Goal: Information Seeking & Learning: Learn about a topic

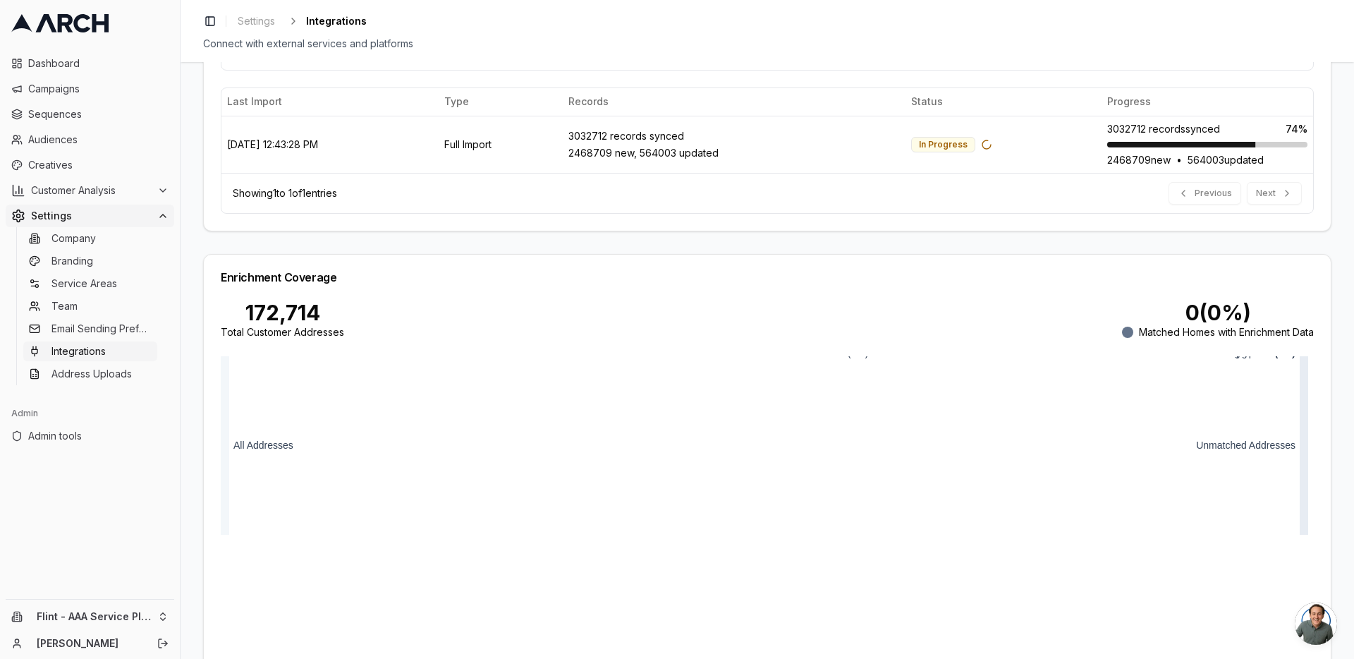
scroll to position [547, 0]
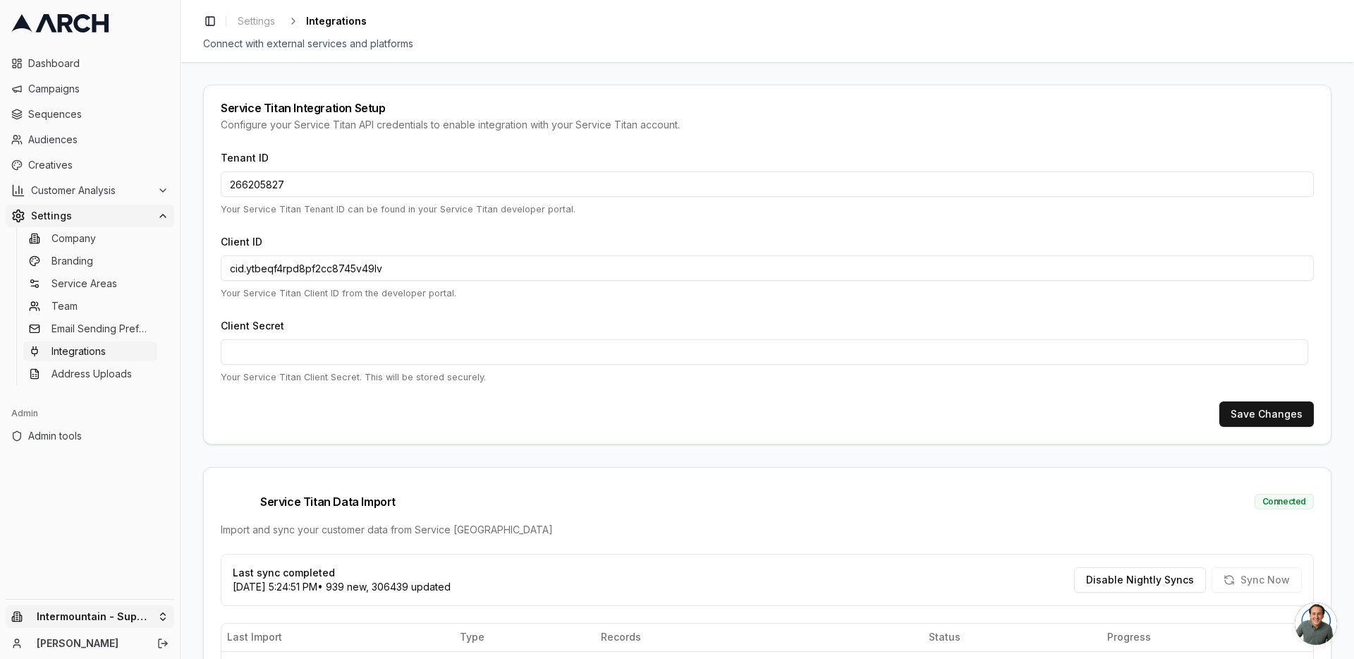
click at [161, 613] on html "Dashboard Campaigns Sequences Audiences Creatives Customer Analysis Settings Co…" at bounding box center [677, 329] width 1354 height 659
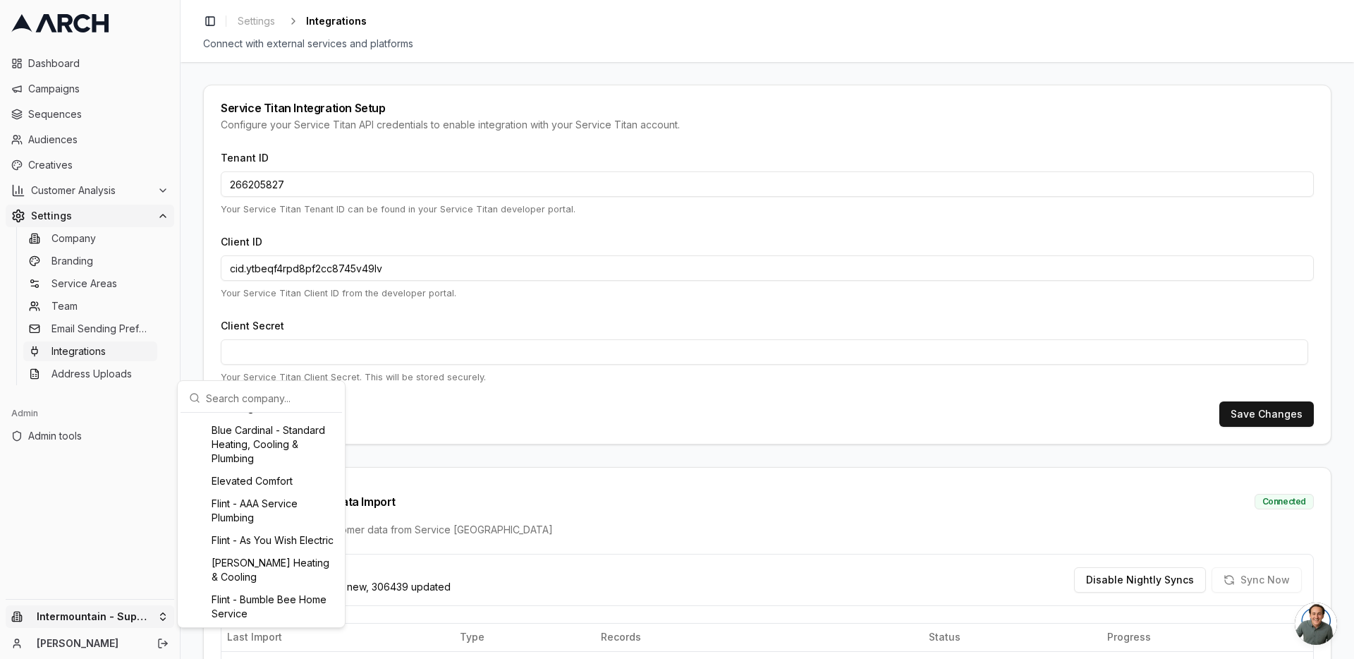
scroll to position [303, 0]
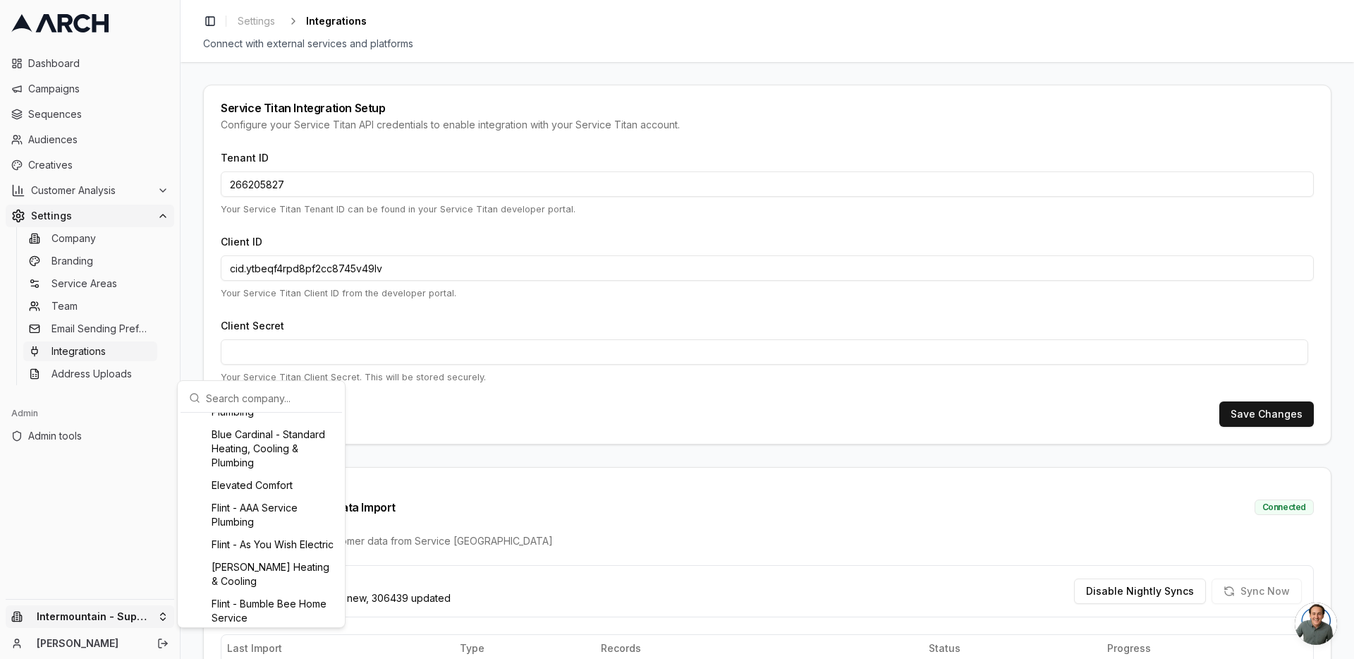
click at [250, 518] on div "Flint - AAA Service Plumbing" at bounding box center [261, 514] width 156 height 37
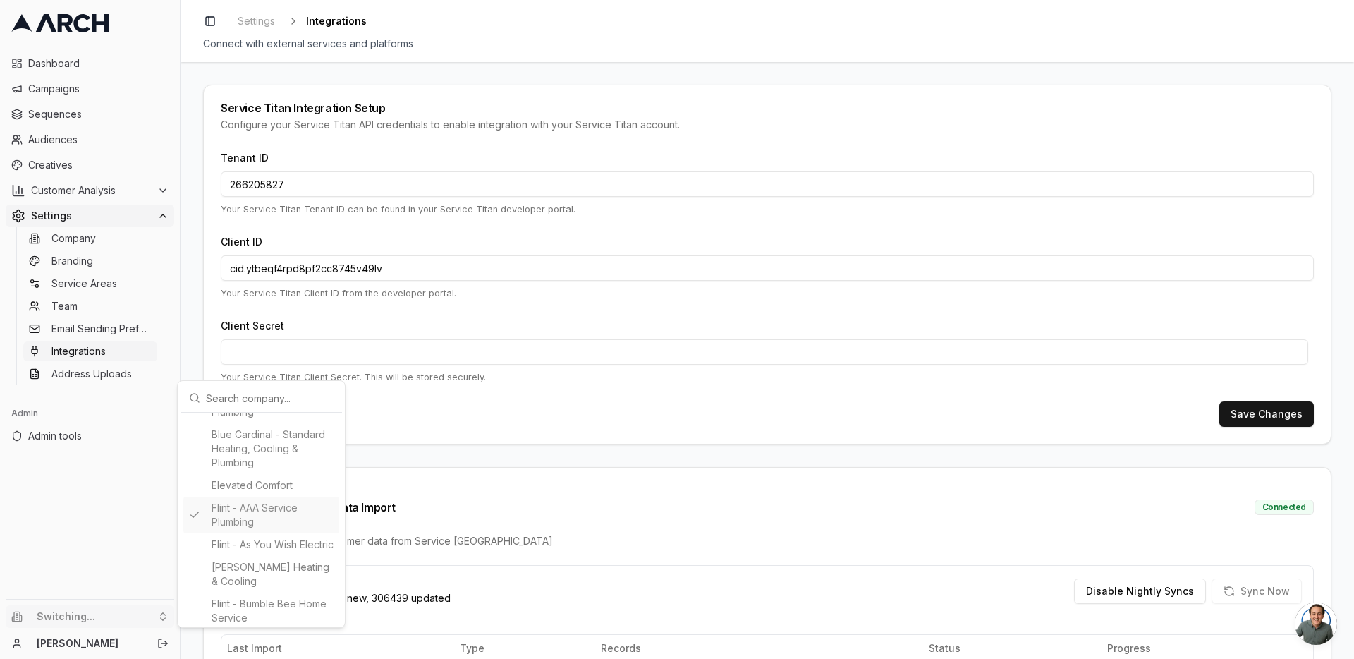
type input "411046019"
type input "cid.8fa9ogyczfk109dx0coorc8lz"
click at [193, 302] on html "Dashboard Campaigns Sequences Audiences Creatives Customer Analysis Settings Co…" at bounding box center [677, 329] width 1354 height 659
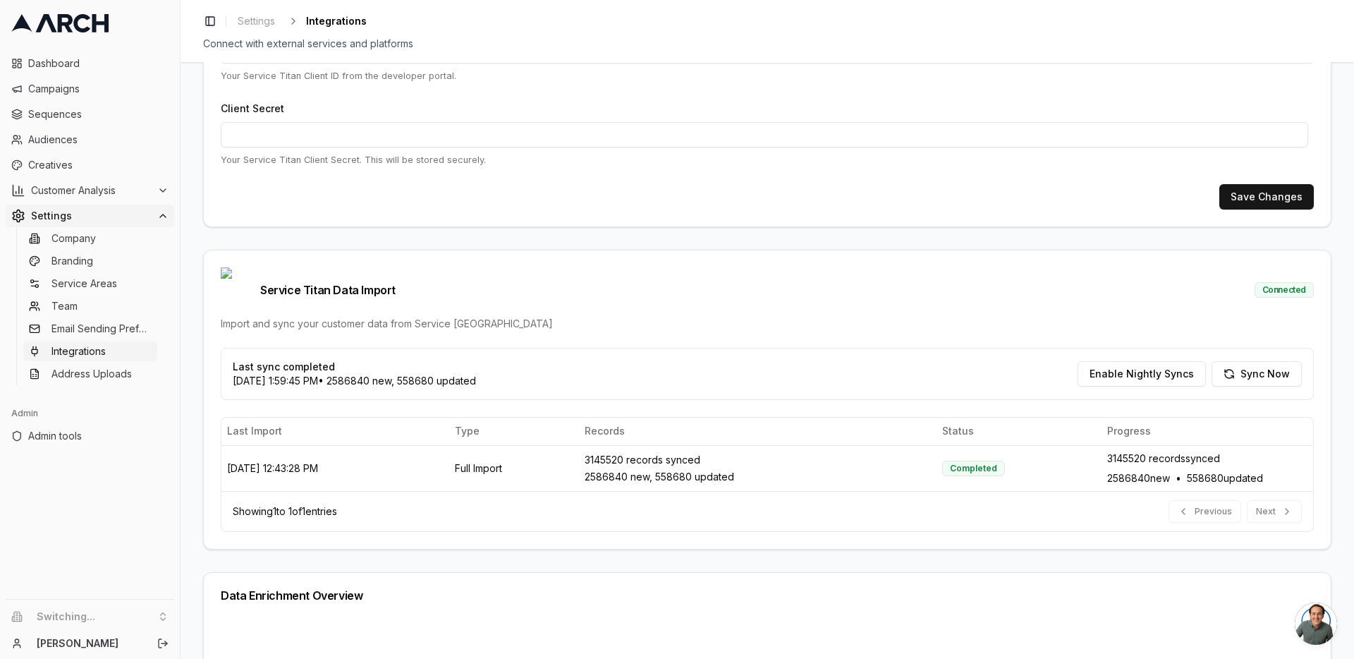
scroll to position [224, 0]
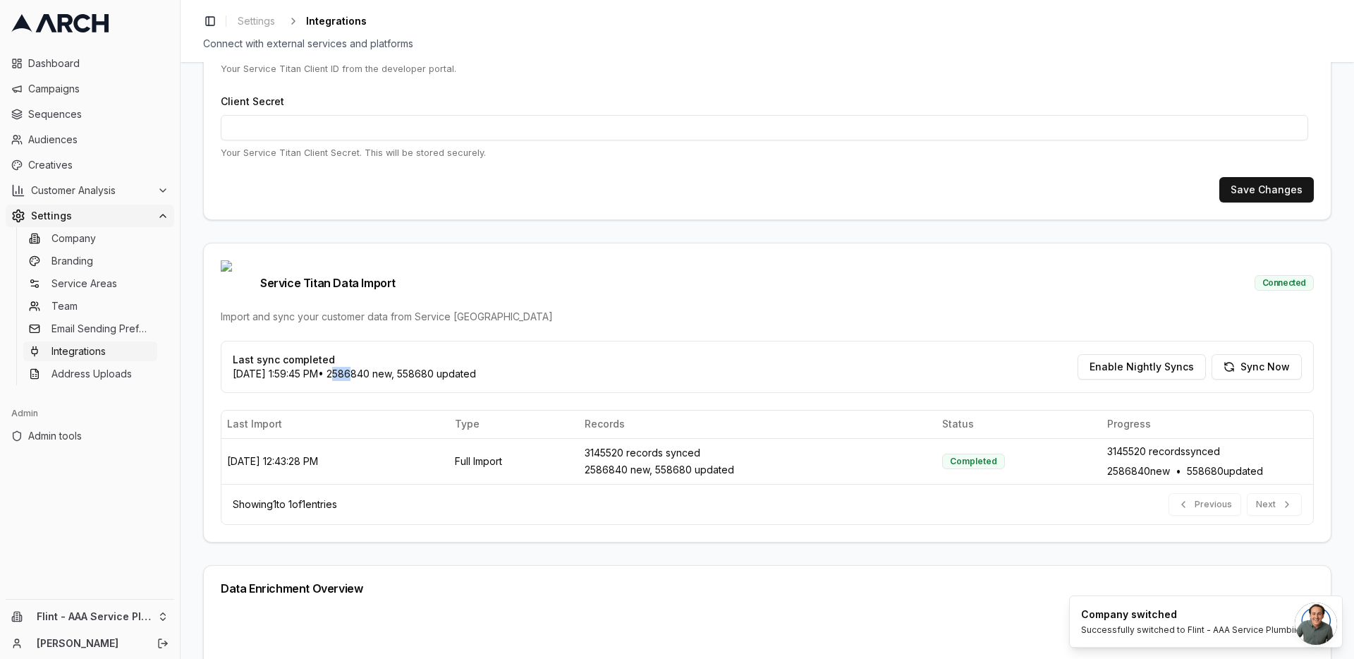
drag, startPoint x: 373, startPoint y: 353, endPoint x: 357, endPoint y: 354, distance: 16.2
click at [357, 367] on p "[DATE] 1:59:45 PM • 2586840 new, 558680 updated" at bounding box center [354, 374] width 243 height 14
click at [365, 367] on p "[DATE] 1:59:45 PM • 2586840 new, 558680 updated" at bounding box center [354, 374] width 243 height 14
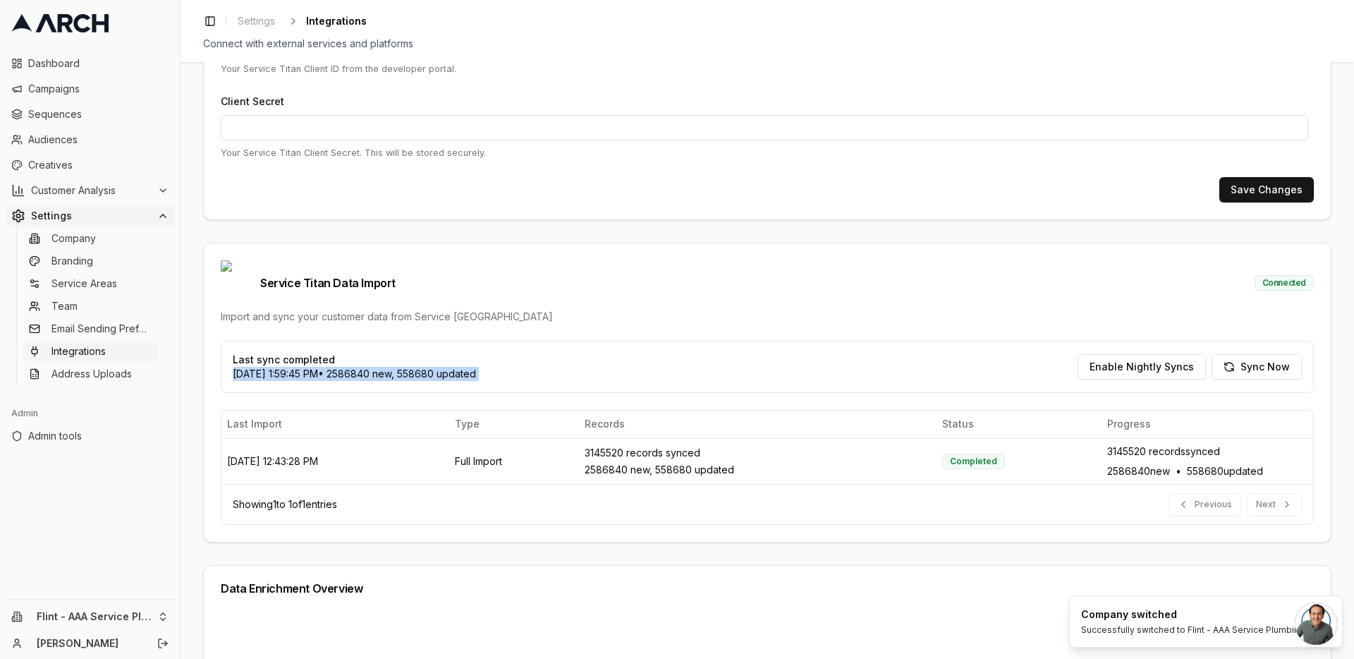
click at [358, 367] on p "[DATE] 1:59:45 PM • 2586840 new, 558680 updated" at bounding box center [354, 374] width 243 height 14
click at [93, 190] on span "Customer Analysis" at bounding box center [91, 190] width 121 height 14
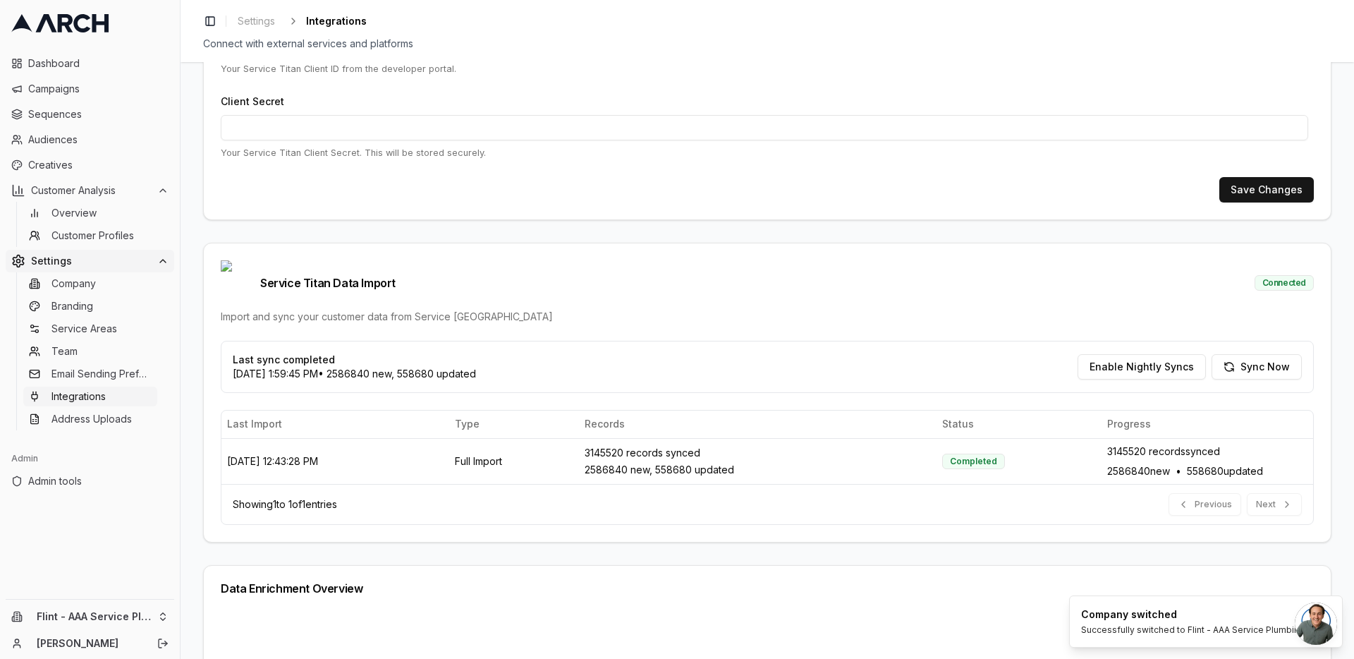
click at [85, 224] on ul "Overview Customer Profiles" at bounding box center [90, 224] width 149 height 45
click at [78, 215] on span "Overview" at bounding box center [73, 213] width 45 height 14
